Goal: Information Seeking & Learning: Check status

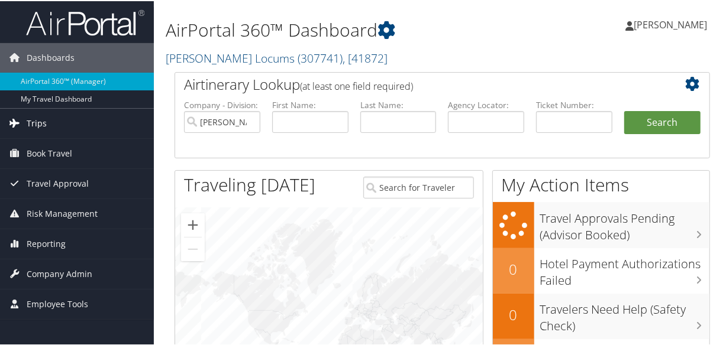
click at [41, 116] on span "Trips" at bounding box center [37, 123] width 20 height 30
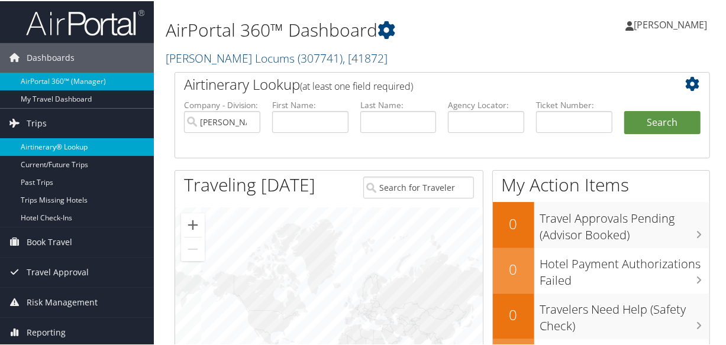
click at [44, 142] on link "Airtinerary® Lookup" at bounding box center [77, 146] width 154 height 18
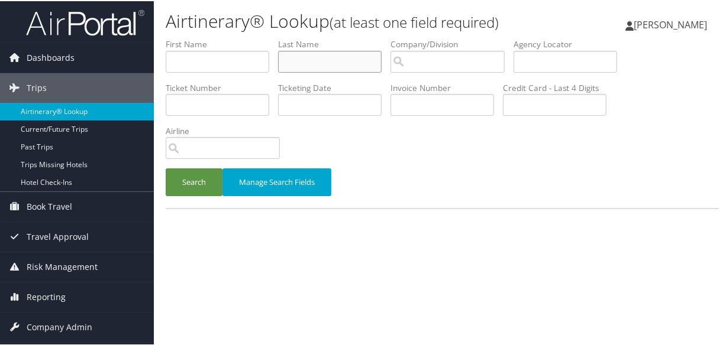
click at [303, 57] on input "text" at bounding box center [330, 61] width 104 height 22
type input "prill"
click at [166, 167] on button "Search" at bounding box center [194, 181] width 57 height 28
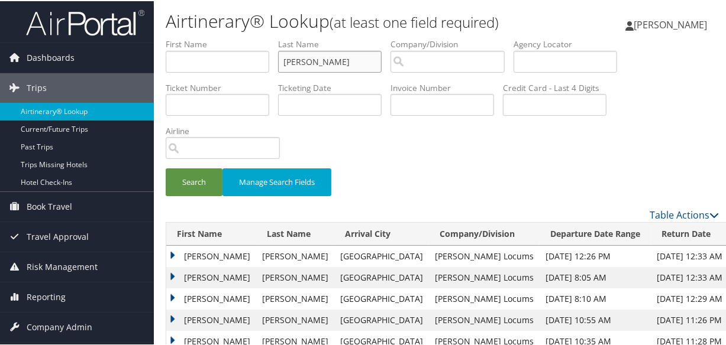
scroll to position [90, 0]
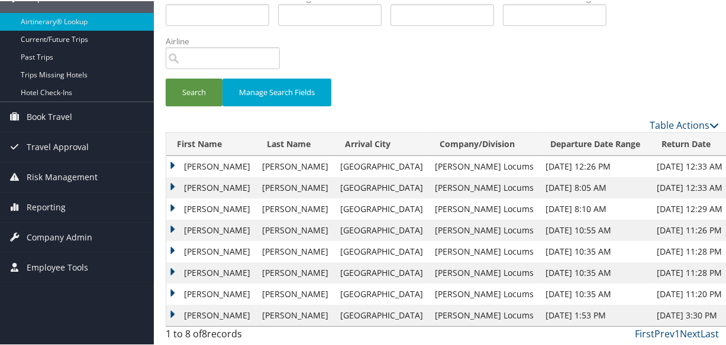
click at [175, 204] on td "Karen" at bounding box center [211, 208] width 90 height 21
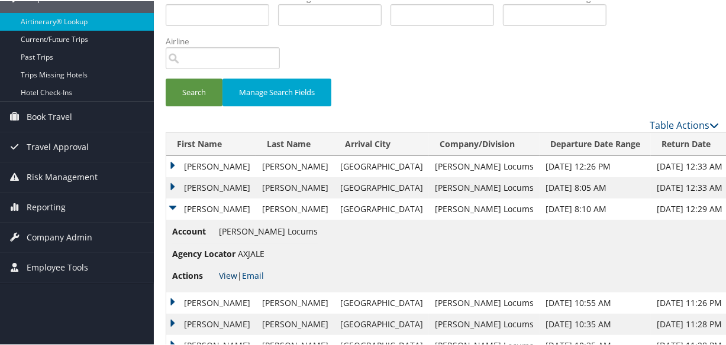
click at [224, 272] on link "View" at bounding box center [228, 274] width 18 height 11
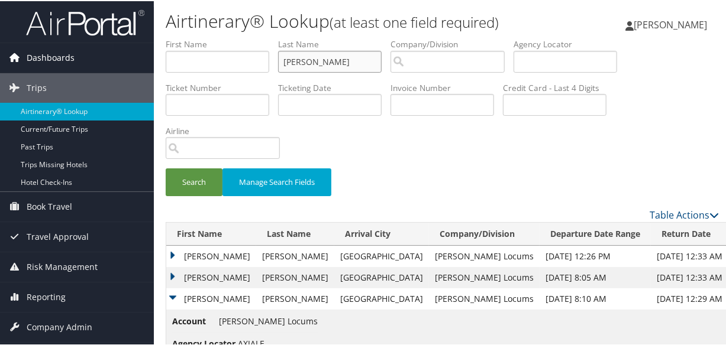
drag, startPoint x: 340, startPoint y: 65, endPoint x: 31, endPoint y: 47, distance: 308.7
click at [31, 47] on div "Dashboards AirPortal 360™ (Manager) My Travel Dashboard Trips Airtinerary® Look…" at bounding box center [365, 254] width 731 height 509
type input "cooper"
click at [166, 167] on button "Search" at bounding box center [194, 181] width 57 height 28
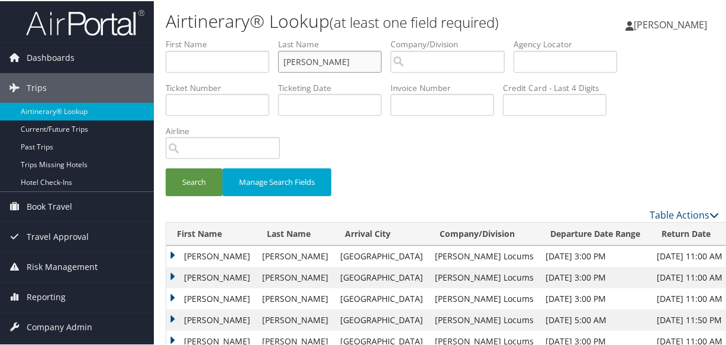
scroll to position [26, 0]
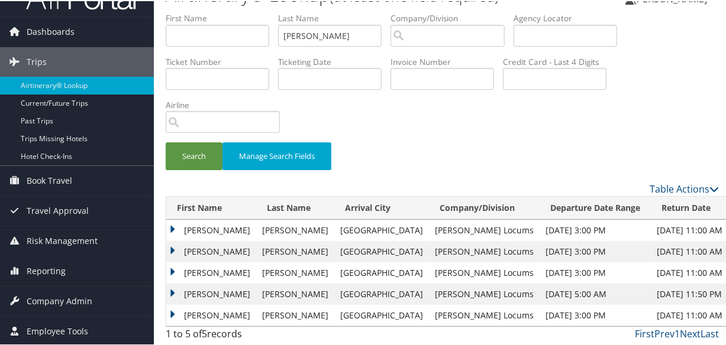
click at [174, 248] on td "Joshua" at bounding box center [211, 250] width 90 height 21
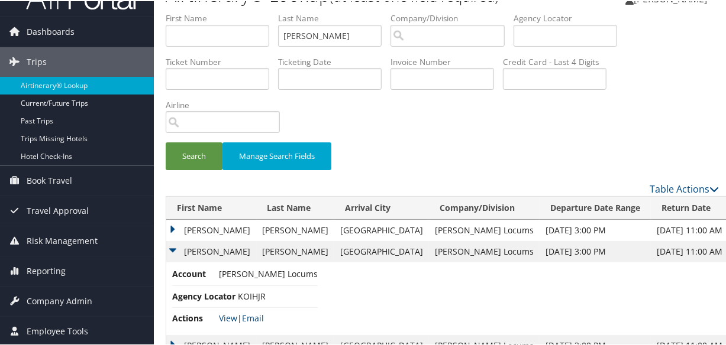
scroll to position [98, 0]
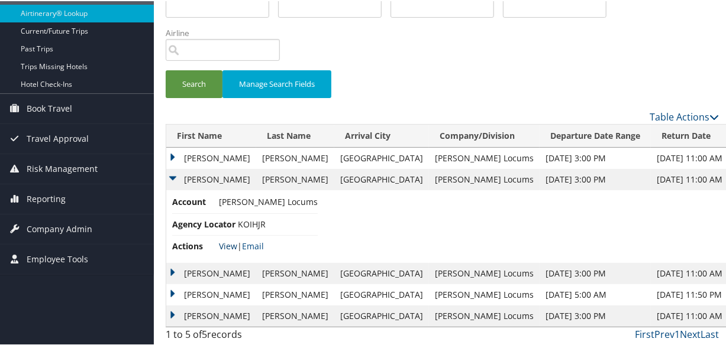
click at [227, 247] on link "View" at bounding box center [228, 245] width 18 height 11
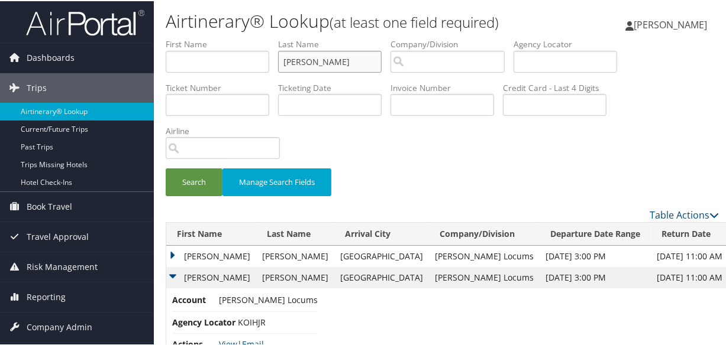
drag, startPoint x: 335, startPoint y: 63, endPoint x: 238, endPoint y: 62, distance: 97.6
click at [238, 37] on ul "First Name Last Name cooper Departure City Arrival City Company/Division Airpor…" at bounding box center [442, 37] width 553 height 0
type input "moreno"
click at [166, 167] on button "Search" at bounding box center [194, 181] width 57 height 28
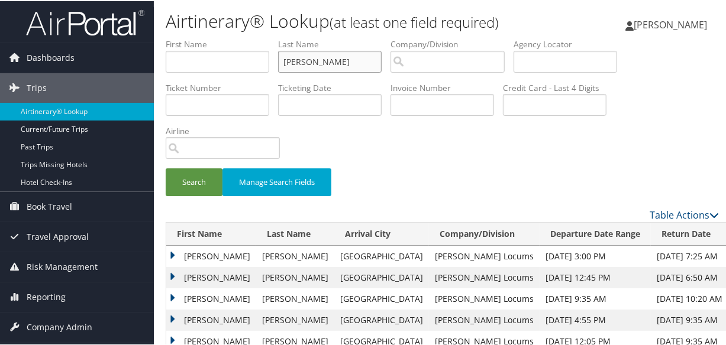
scroll to position [107, 0]
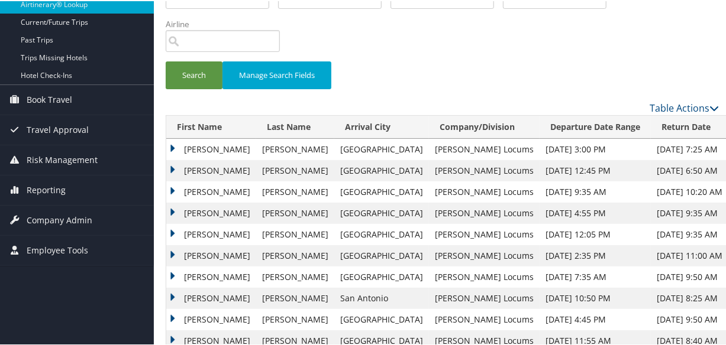
click at [175, 166] on td "Veronica" at bounding box center [211, 169] width 90 height 21
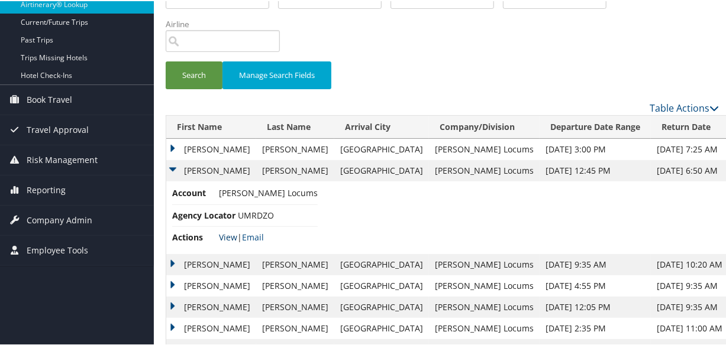
click at [225, 238] on link "View" at bounding box center [228, 236] width 18 height 11
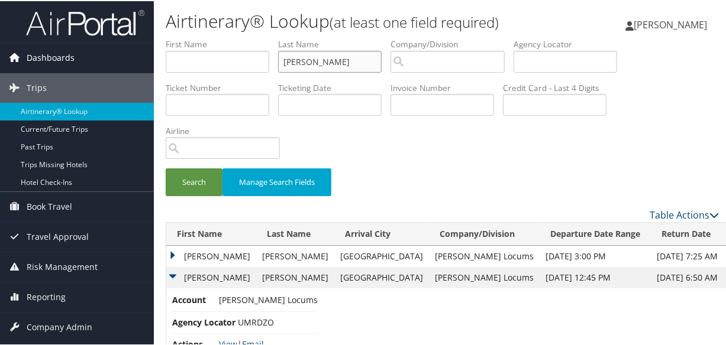
drag, startPoint x: 353, startPoint y: 58, endPoint x: 111, endPoint y: 64, distance: 242.6
type input "farmer"
click at [166, 167] on button "Search" at bounding box center [194, 181] width 57 height 28
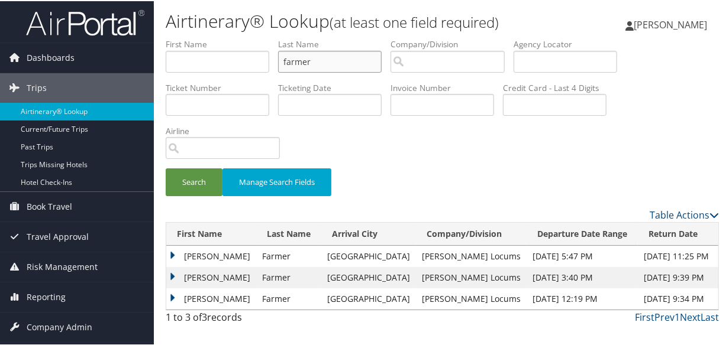
drag, startPoint x: 345, startPoint y: 65, endPoint x: 274, endPoint y: 60, distance: 70.6
click at [274, 37] on ul "First Name Last Name farmer Departure City Arrival City Company/Division Airpor…" at bounding box center [442, 37] width 553 height 0
type input "beauchamp"
click at [166, 167] on button "Search" at bounding box center [194, 181] width 57 height 28
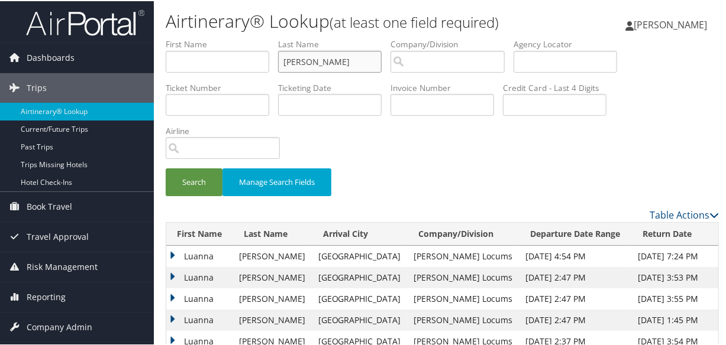
scroll to position [107, 0]
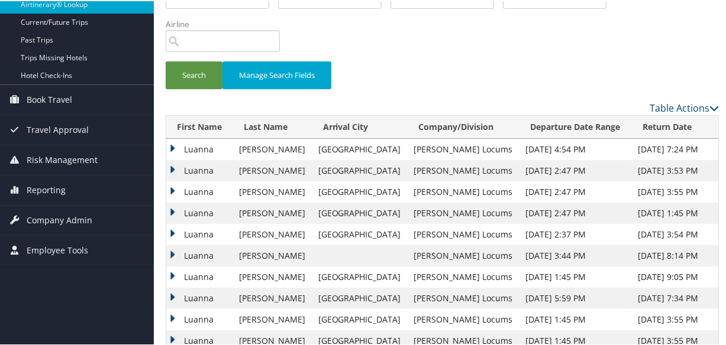
click at [172, 187] on td "Luanna" at bounding box center [199, 190] width 67 height 21
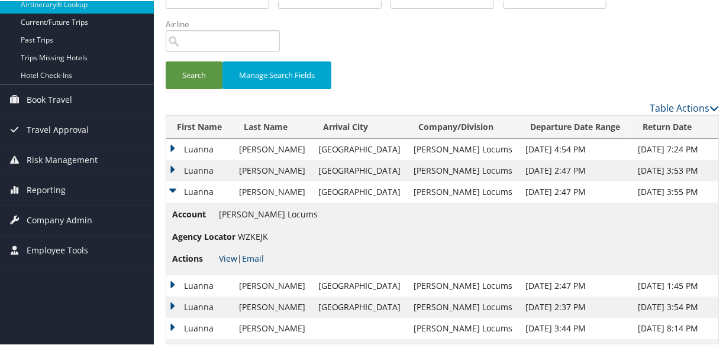
click at [226, 261] on link "View" at bounding box center [228, 257] width 18 height 11
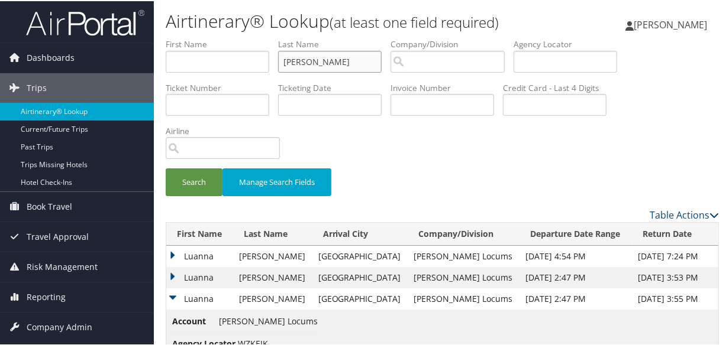
drag, startPoint x: 361, startPoint y: 60, endPoint x: 95, endPoint y: 34, distance: 267.5
type input "PUZA"
click at [166, 167] on button "Search" at bounding box center [194, 181] width 57 height 28
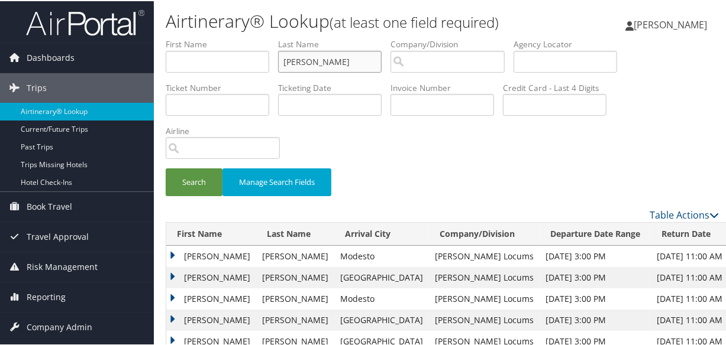
scroll to position [107, 0]
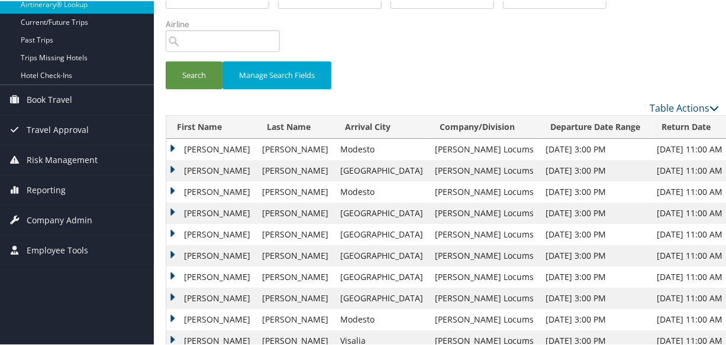
click at [169, 166] on td "Walter" at bounding box center [211, 169] width 90 height 21
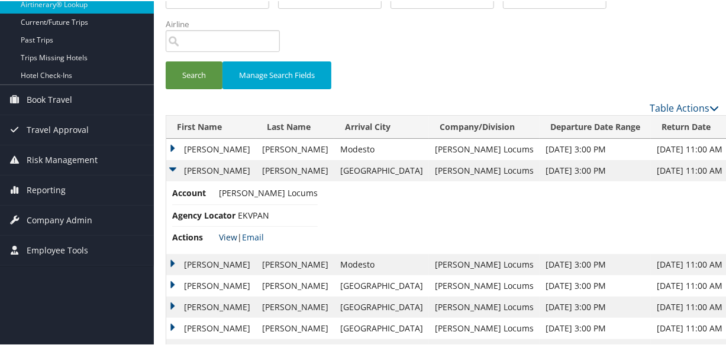
click at [228, 233] on link "View" at bounding box center [228, 236] width 18 height 11
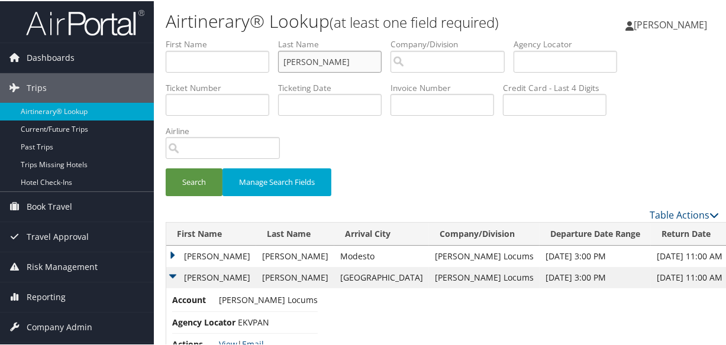
drag, startPoint x: 345, startPoint y: 66, endPoint x: 89, endPoint y: 37, distance: 258.3
click at [166, 167] on button "Search" at bounding box center [194, 181] width 57 height 28
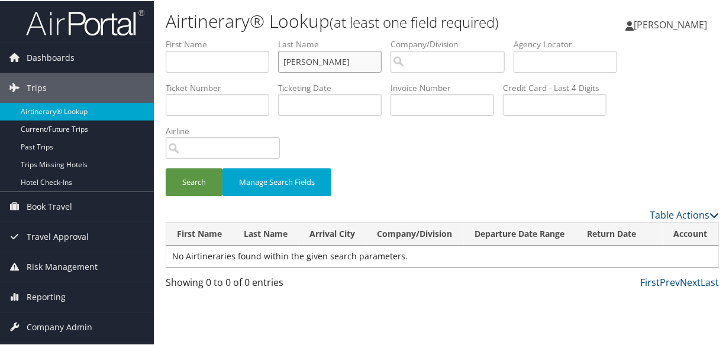
type input "bruehl"
click at [166, 167] on button "Search" at bounding box center [194, 181] width 57 height 28
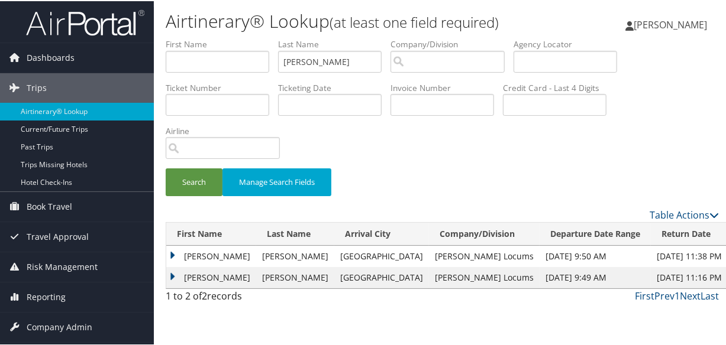
click at [166, 247] on td "Matthew" at bounding box center [211, 255] width 90 height 21
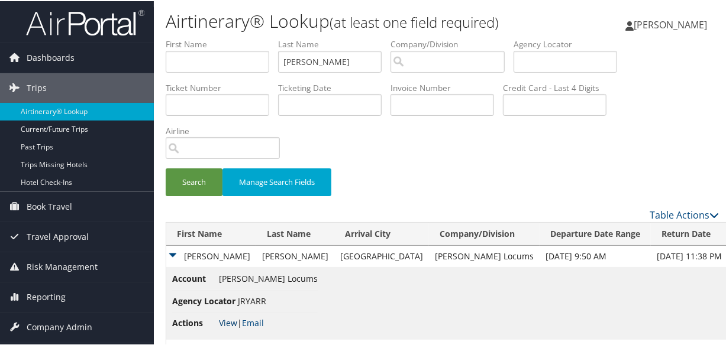
click at [234, 324] on link "View" at bounding box center [228, 321] width 18 height 11
drag, startPoint x: 366, startPoint y: 62, endPoint x: -130, endPoint y: 39, distance: 495.7
click at [0, 39] on html "Menu Dashboards ► AirPortal 360™ (Manager) My Travel Dashboard Trips ► Airtiner…" at bounding box center [365, 172] width 731 height 345
type input "grilli"
click at [166, 167] on button "Search" at bounding box center [194, 181] width 57 height 28
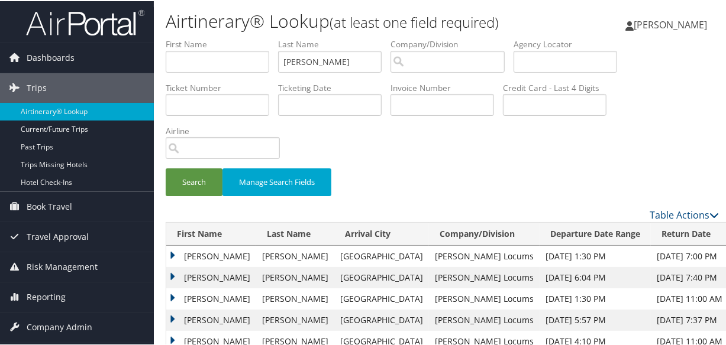
click at [170, 254] on td "Andrea" at bounding box center [211, 255] width 90 height 21
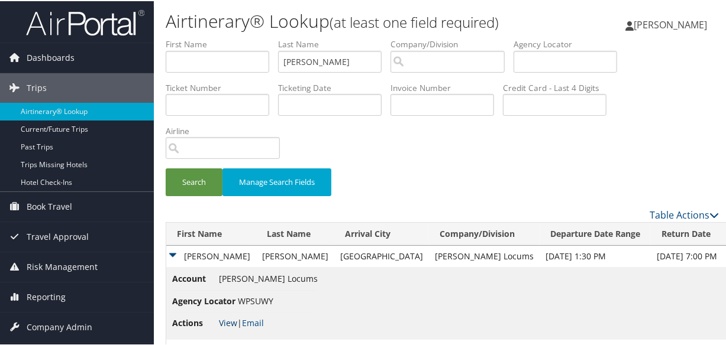
click at [228, 320] on link "View" at bounding box center [228, 321] width 18 height 11
drag, startPoint x: 332, startPoint y: 59, endPoint x: 266, endPoint y: 57, distance: 66.3
click at [269, 37] on ul "First Name Last Name grilli Departure City Arrival City Company/Division Airpor…" at bounding box center [442, 37] width 553 height 0
type input "setty"
click at [166, 167] on button "Search" at bounding box center [194, 181] width 57 height 28
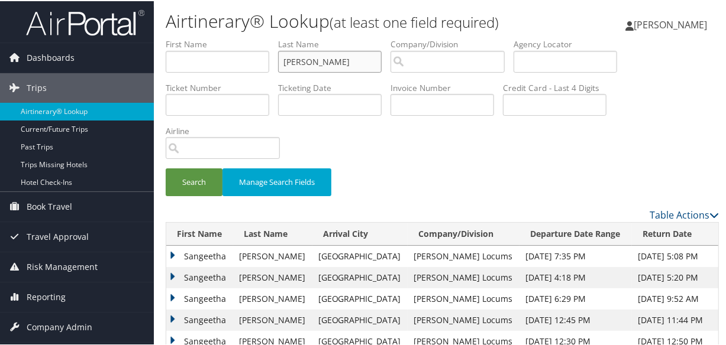
scroll to position [53, 0]
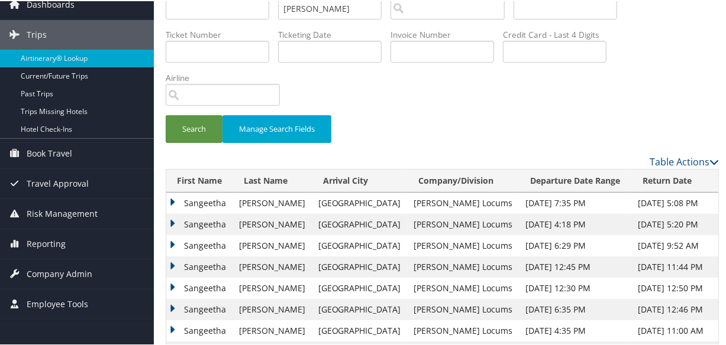
click at [174, 222] on td "Sangeetha" at bounding box center [199, 223] width 67 height 21
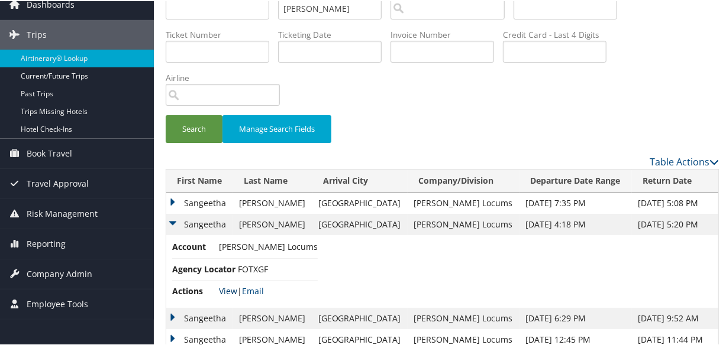
click at [225, 290] on link "View" at bounding box center [228, 290] width 18 height 11
click at [225, 289] on link "View" at bounding box center [228, 290] width 18 height 11
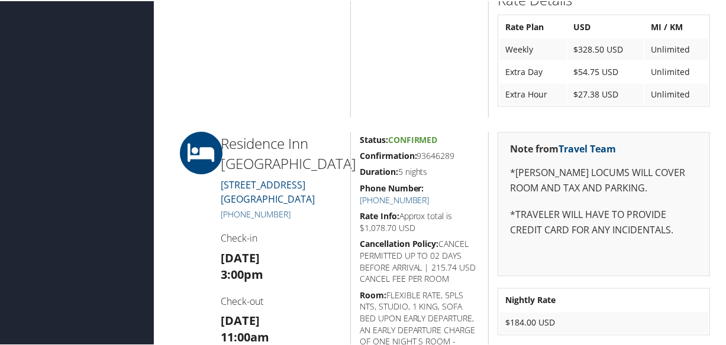
scroll to position [1344, 0]
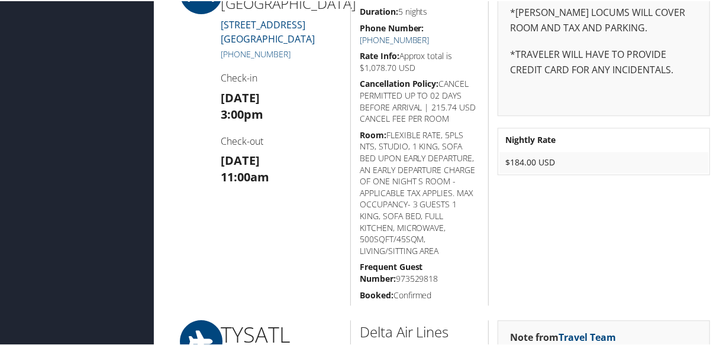
click at [429, 33] on link "(865) 566-9700" at bounding box center [395, 38] width 70 height 11
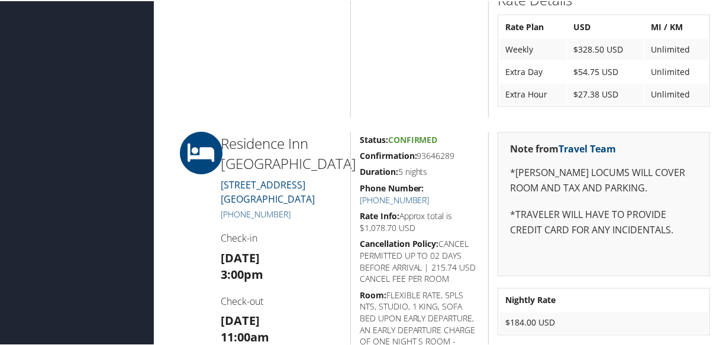
scroll to position [1290, 0]
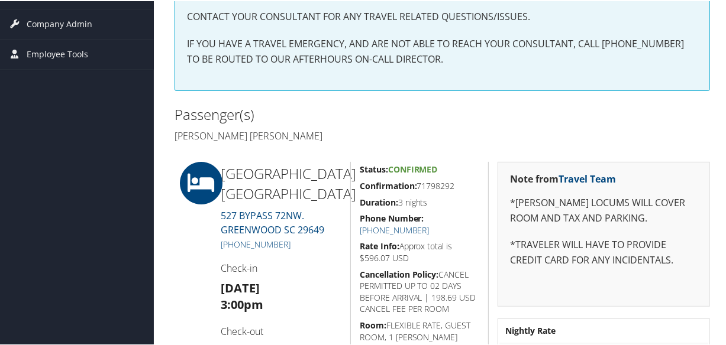
scroll to position [322, 0]
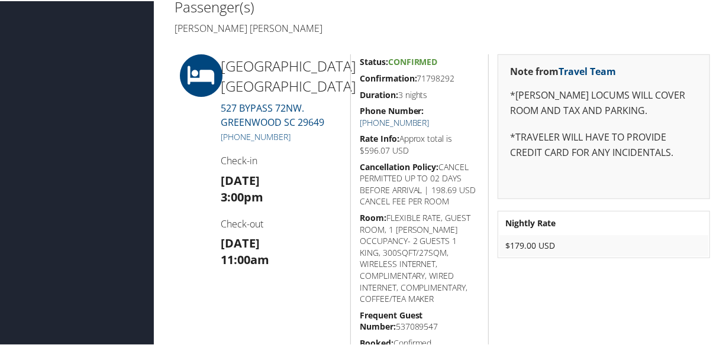
click at [429, 116] on link "[PHONE_NUMBER]" at bounding box center [395, 121] width 70 height 11
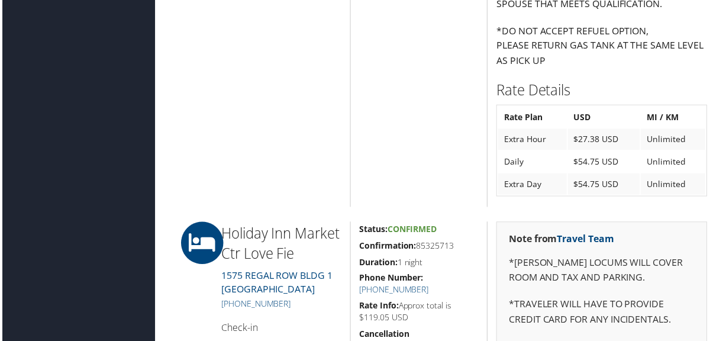
scroll to position [1236, 0]
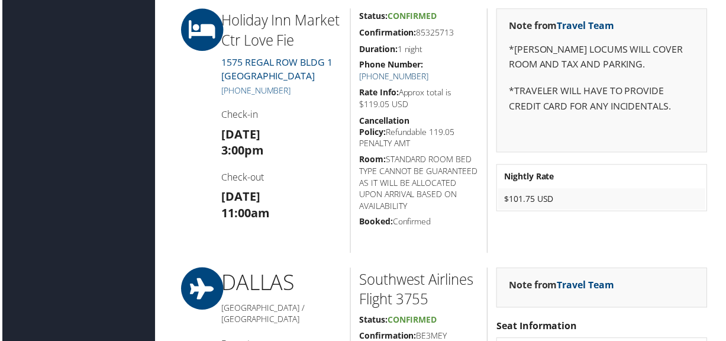
click at [429, 71] on link "+1 (469) 776-9180" at bounding box center [395, 76] width 70 height 11
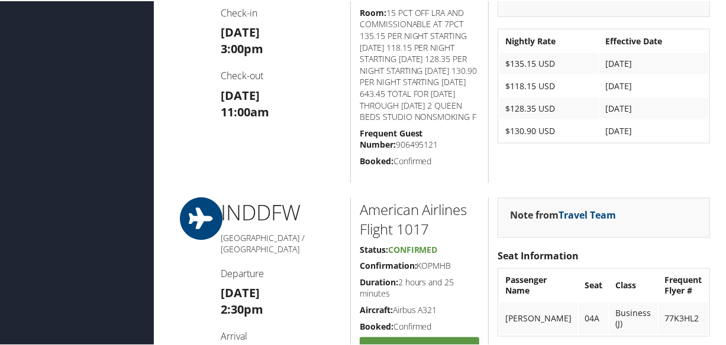
scroll to position [839, 0]
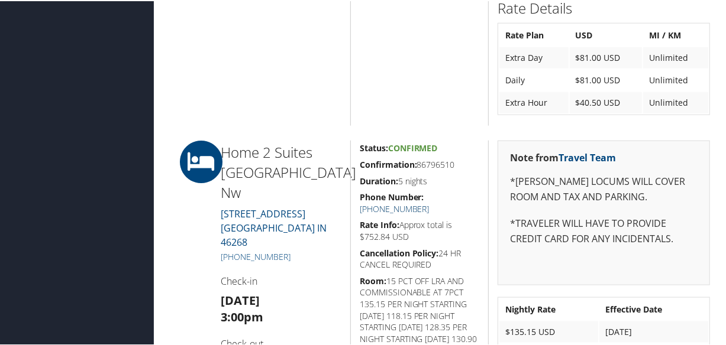
click at [429, 202] on link "[PHONE_NUMBER]" at bounding box center [395, 207] width 70 height 11
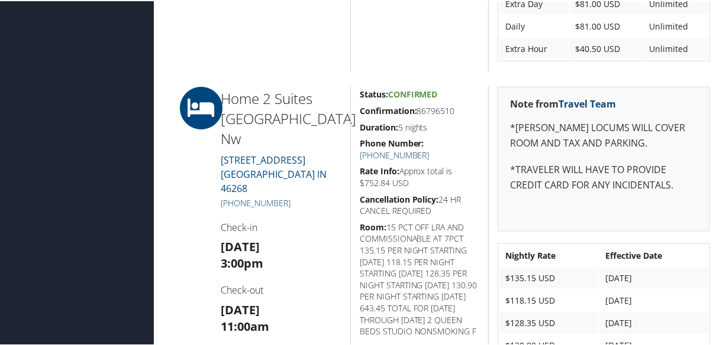
scroll to position [946, 0]
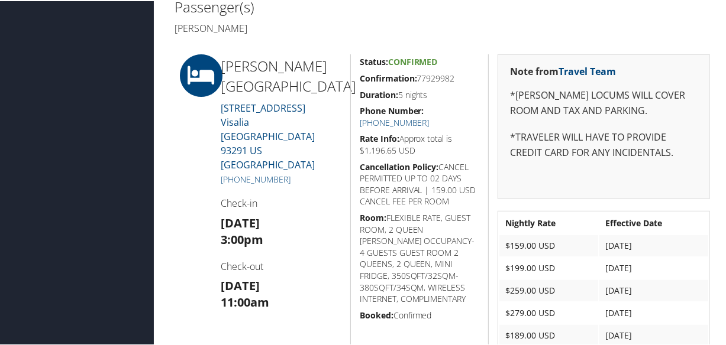
scroll to position [215, 0]
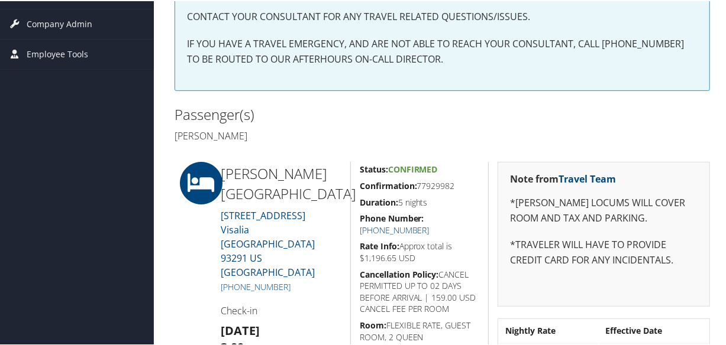
click at [429, 224] on link "[PHONE_NUMBER]" at bounding box center [395, 229] width 70 height 11
click at [429, 224] on link "+1 (559) 636-1111" at bounding box center [395, 229] width 70 height 11
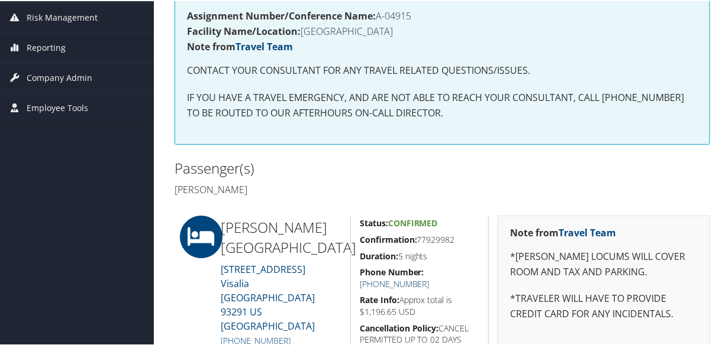
scroll to position [107, 0]
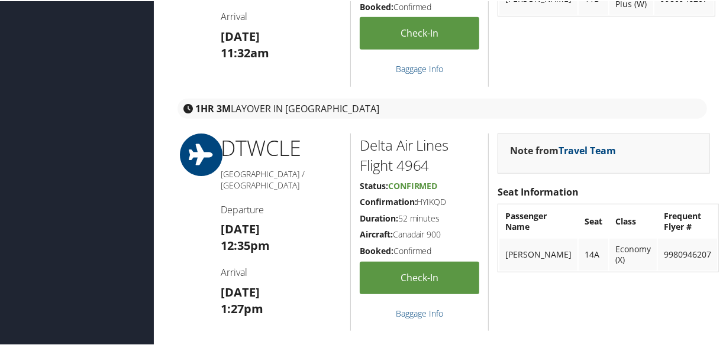
scroll to position [806, 0]
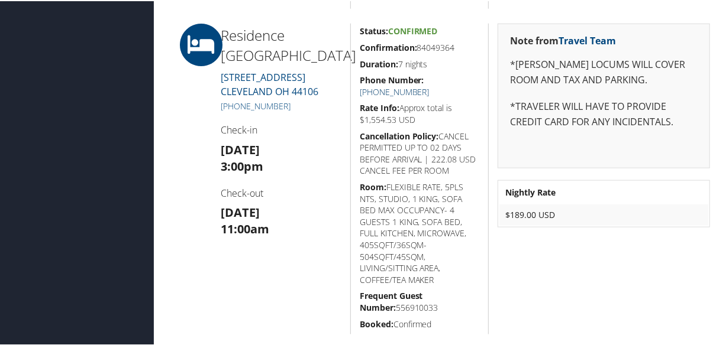
click at [429, 85] on link "(216) 249-9090" at bounding box center [395, 90] width 70 height 11
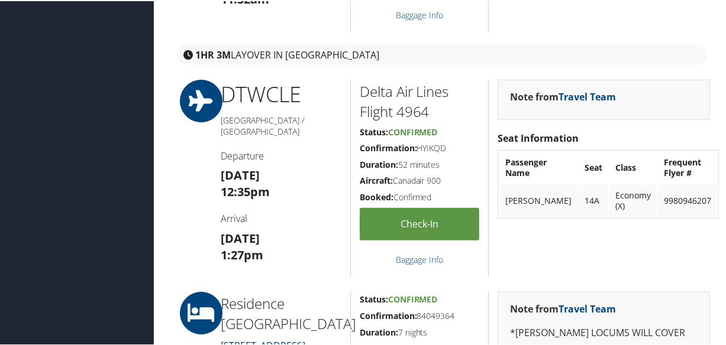
scroll to position [752, 0]
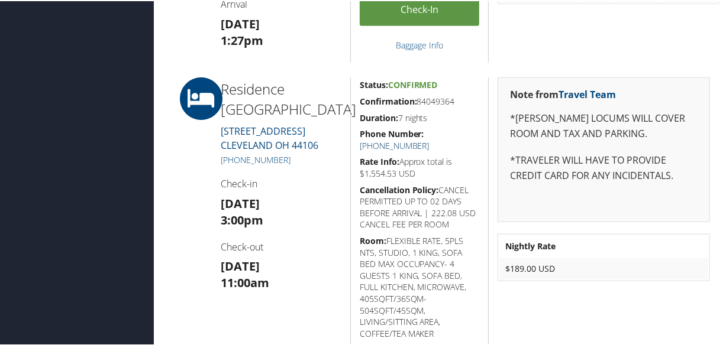
click at [429, 139] on link "(216) 249-9090" at bounding box center [395, 144] width 70 height 11
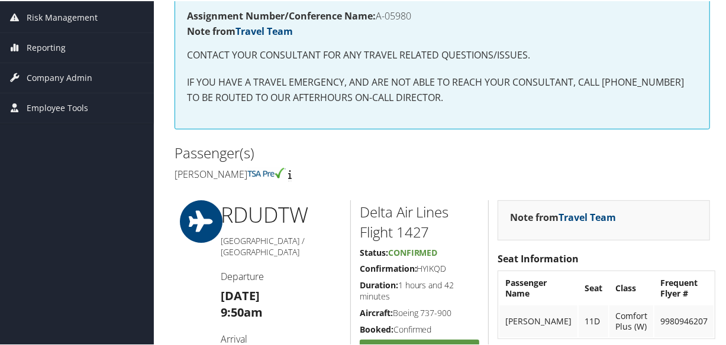
scroll to position [0, 0]
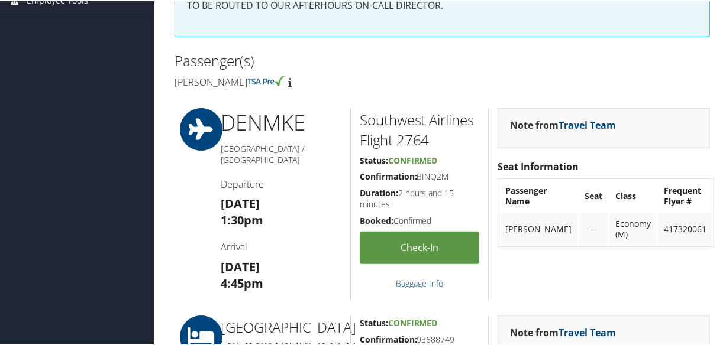
scroll to position [538, 0]
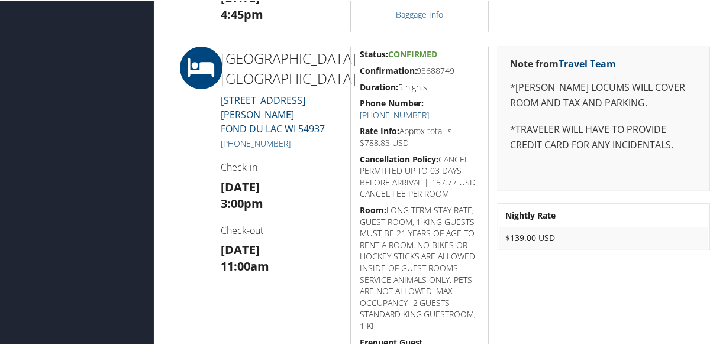
click at [429, 108] on link "[PHONE_NUMBER]" at bounding box center [395, 113] width 70 height 11
click at [429, 108] on link "+1 (920) 204-0252" at bounding box center [395, 113] width 70 height 11
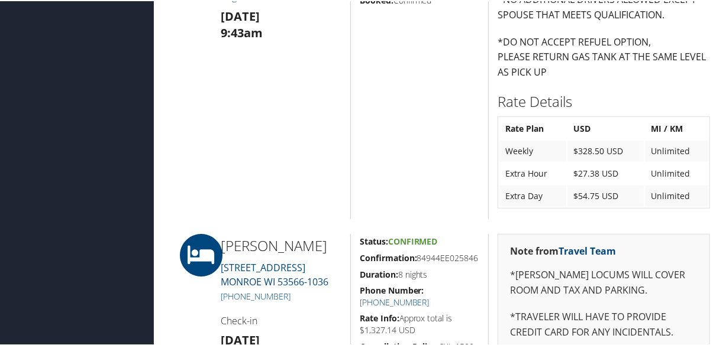
scroll to position [699, 0]
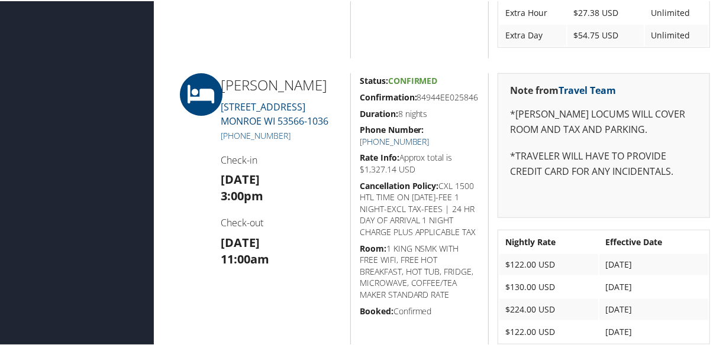
click at [429, 140] on link "[PHONE_NUMBER]" at bounding box center [395, 140] width 70 height 11
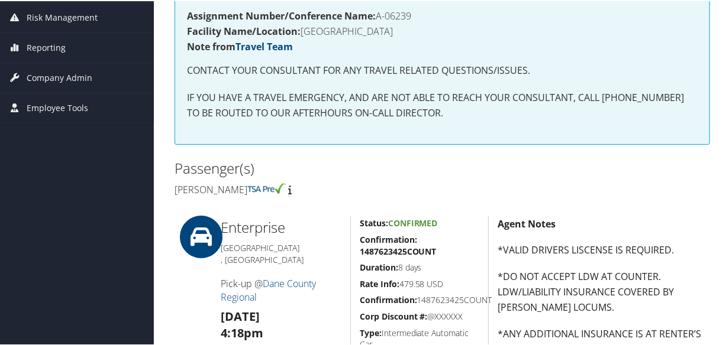
scroll to position [215, 0]
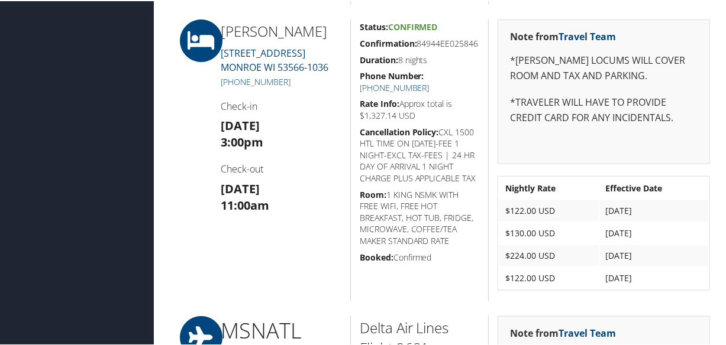
scroll to position [860, 0]
